Goal: Information Seeking & Learning: Learn about a topic

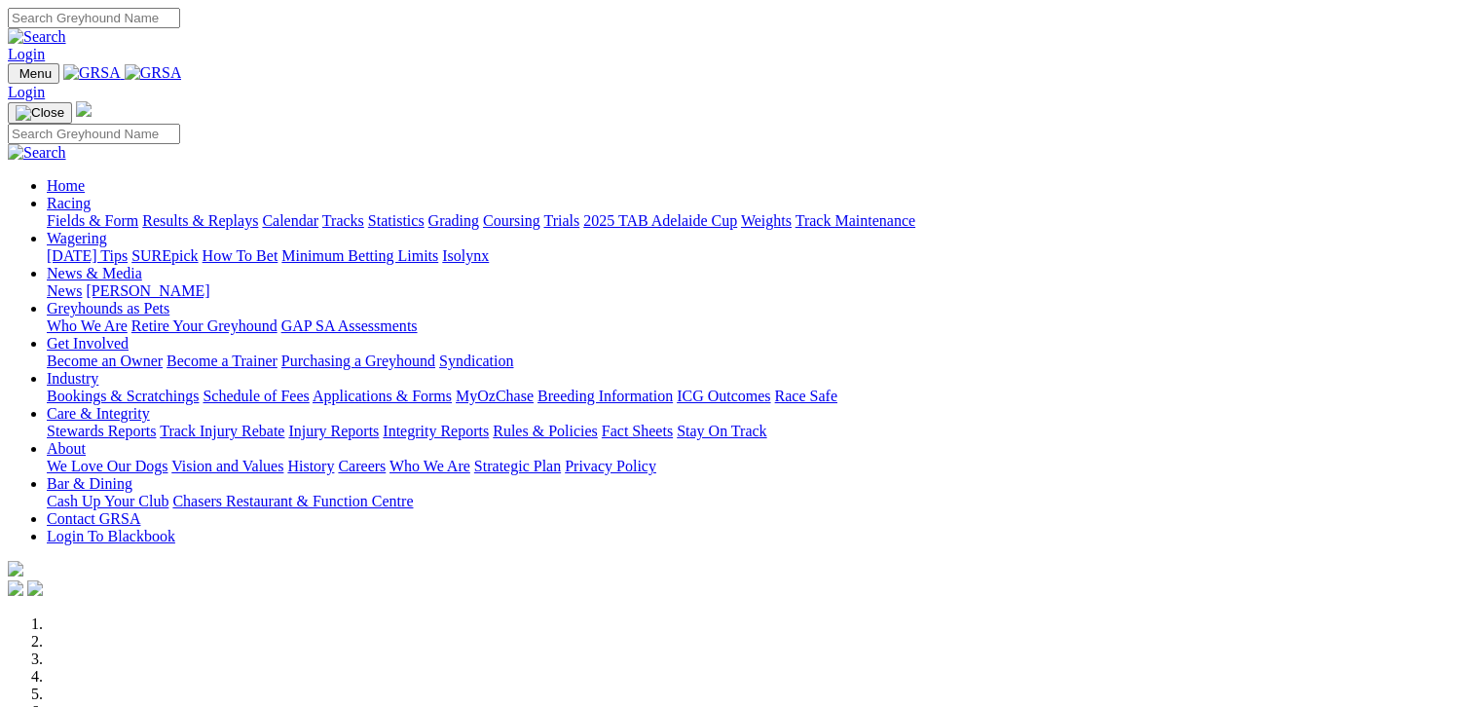
click at [51, 212] on link "Fields & Form" at bounding box center [93, 220] width 92 height 17
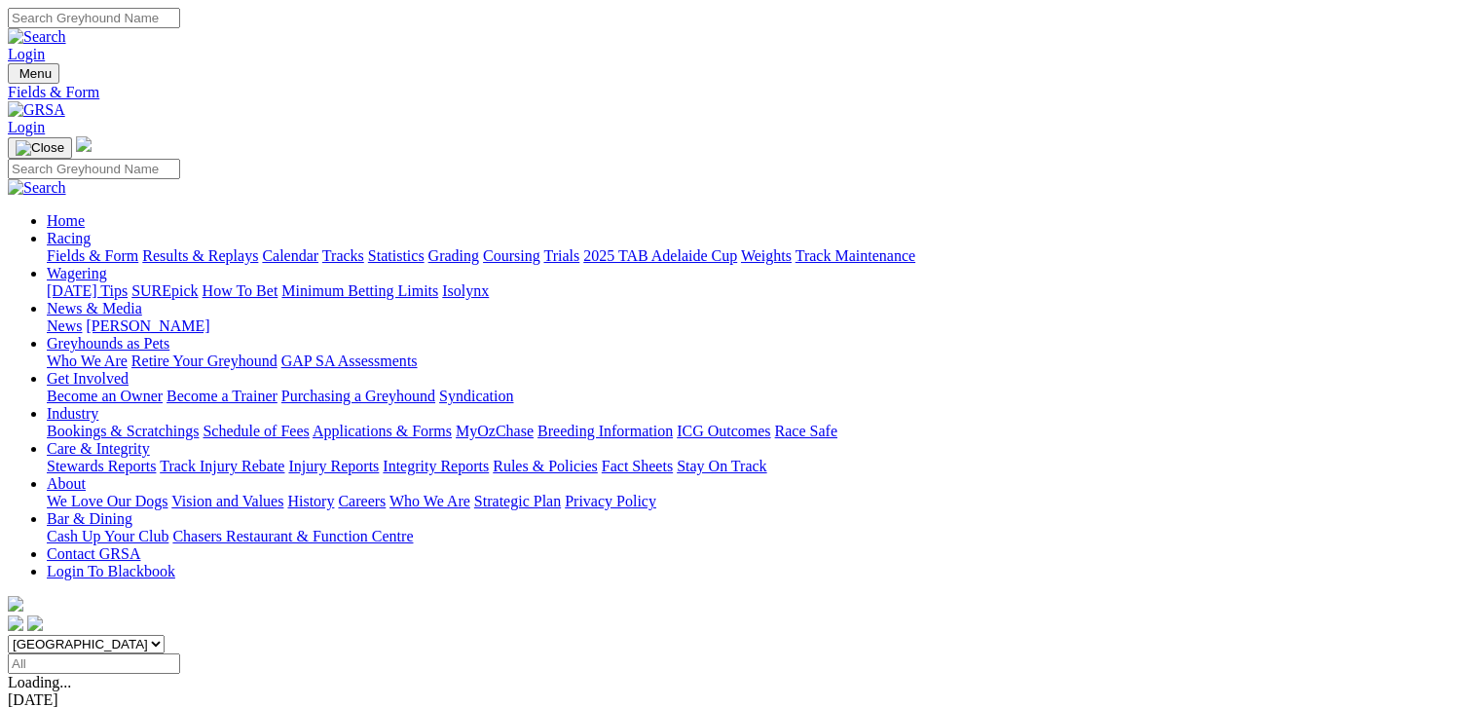
click at [202, 247] on link "Results & Replays" at bounding box center [200, 255] width 116 height 17
click at [101, 247] on link "Fields & Form" at bounding box center [93, 255] width 92 height 17
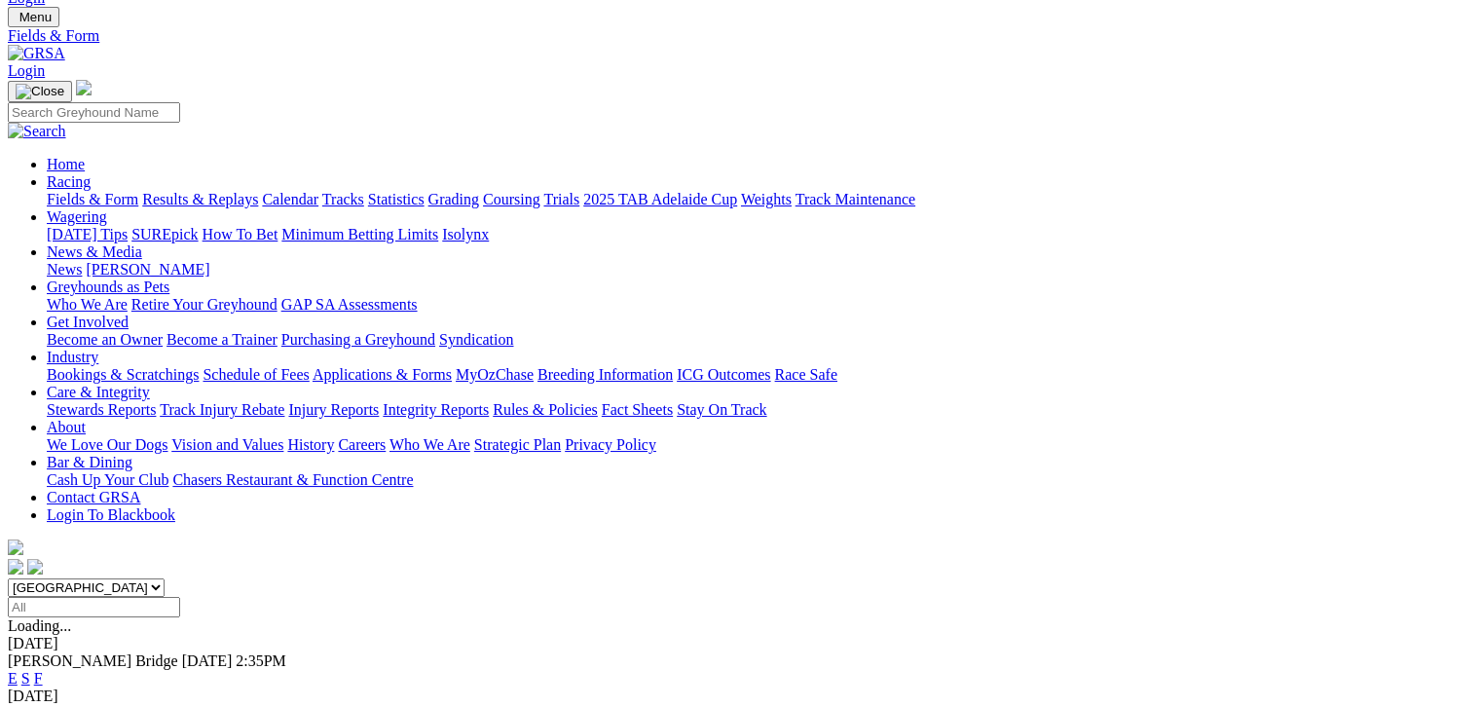
scroll to position [73, 0]
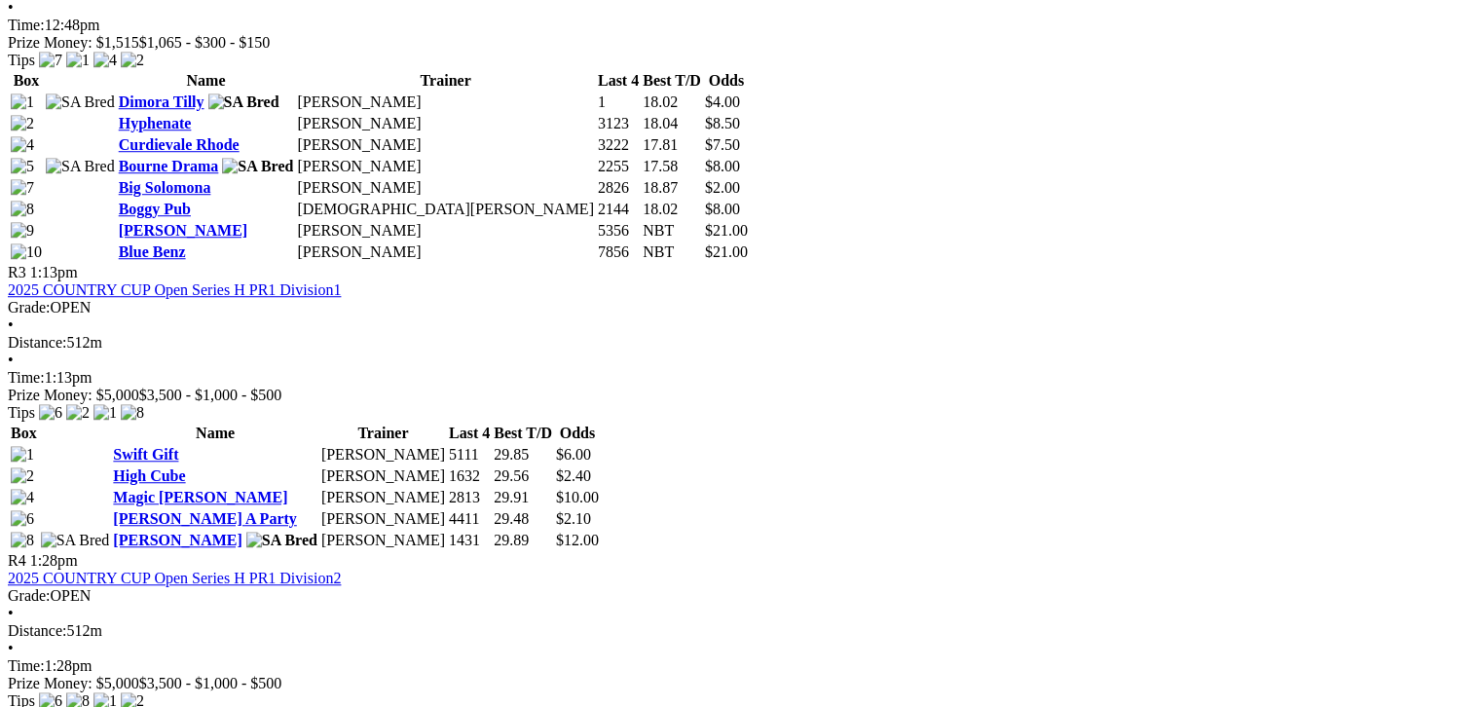
scroll to position [1460, 0]
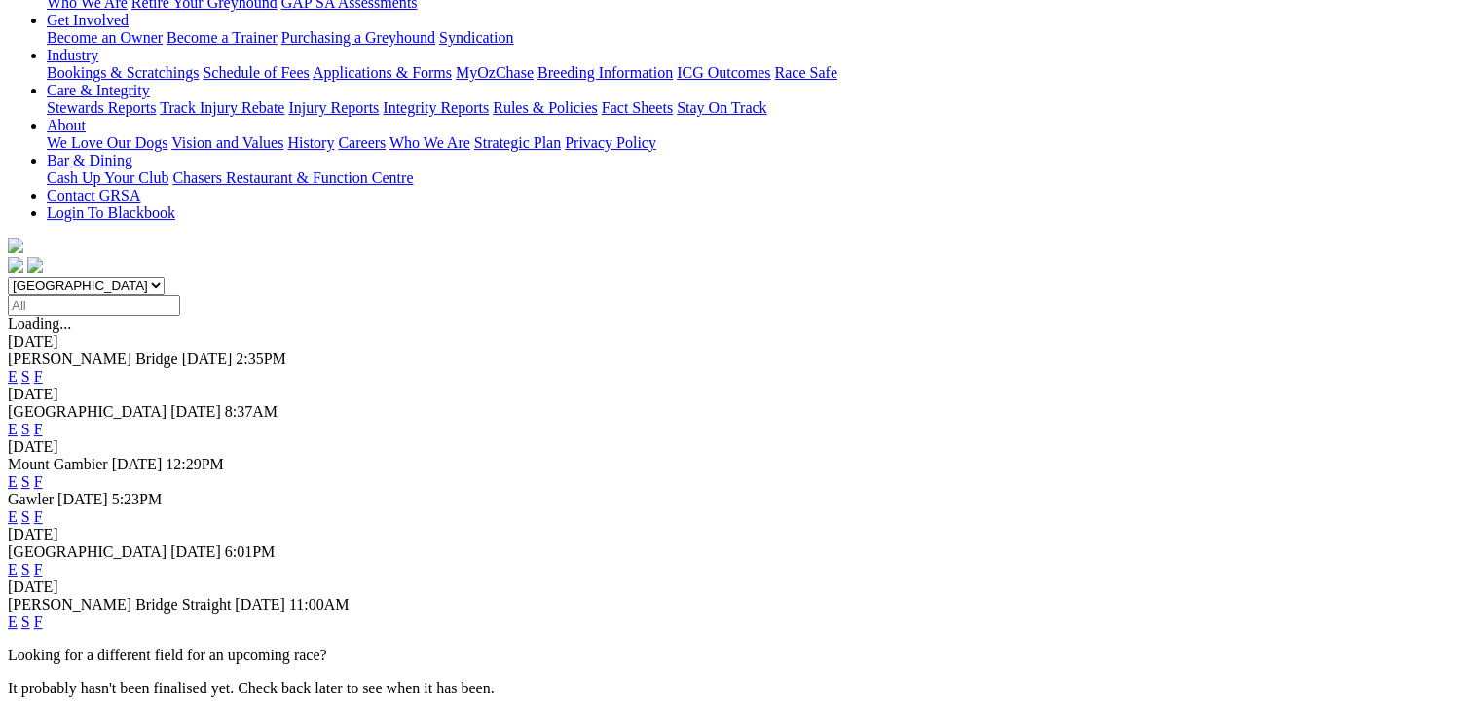
scroll to position [362, 0]
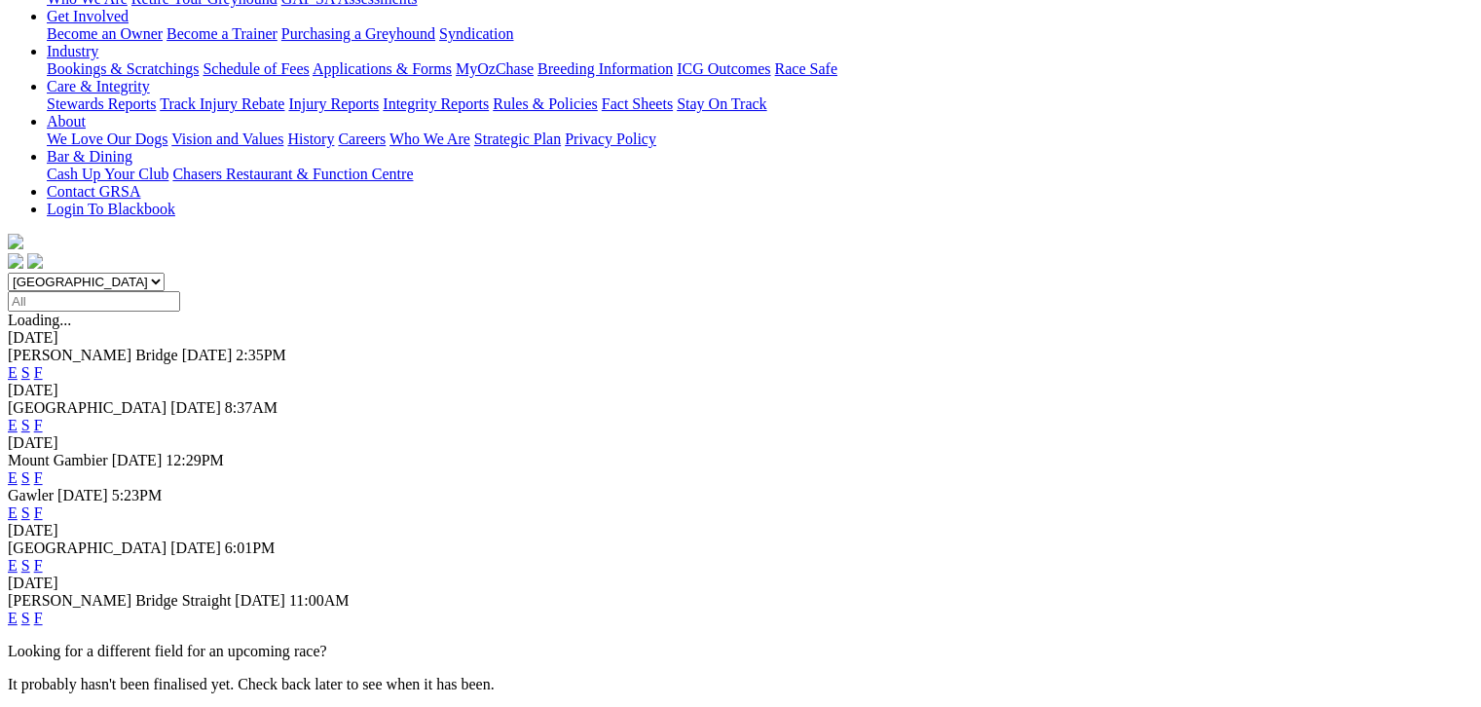
click at [43, 609] on link "F" at bounding box center [38, 617] width 9 height 17
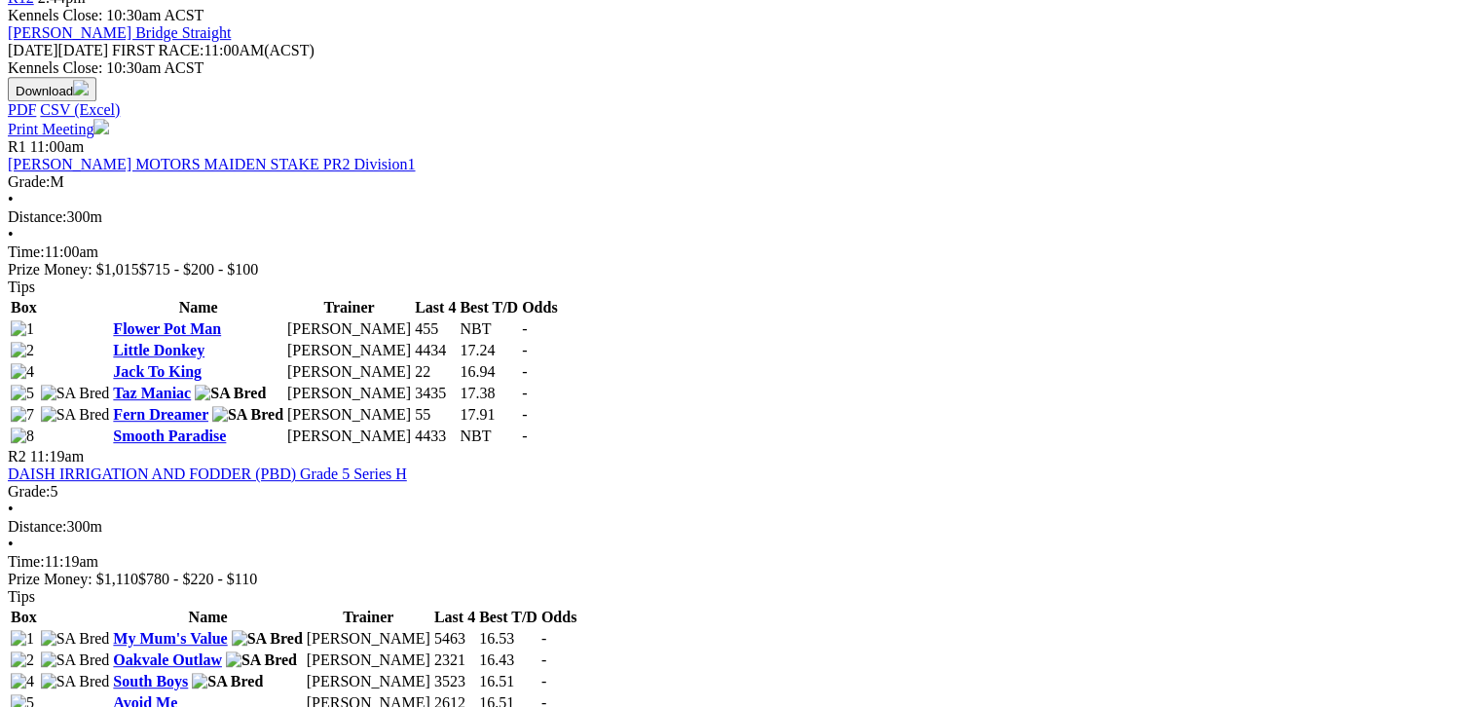
scroll to position [876, 0]
